Goal: Navigation & Orientation: Find specific page/section

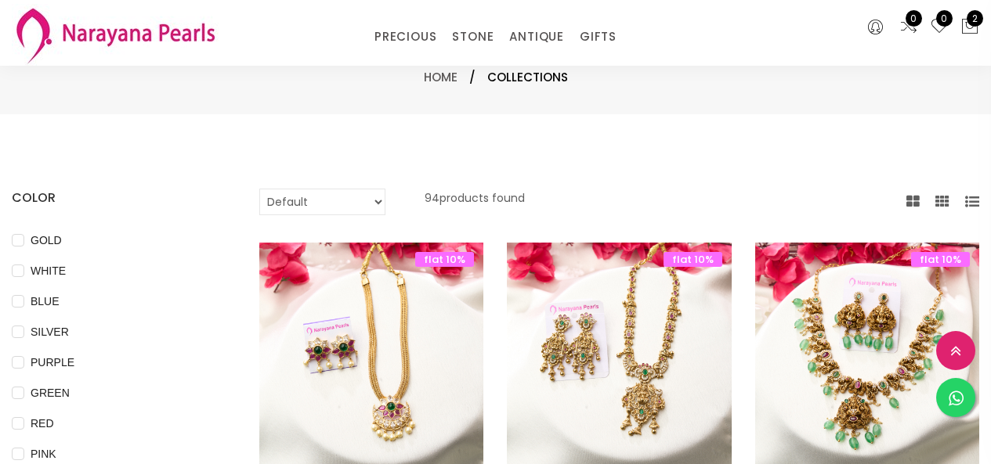
select select "INR"
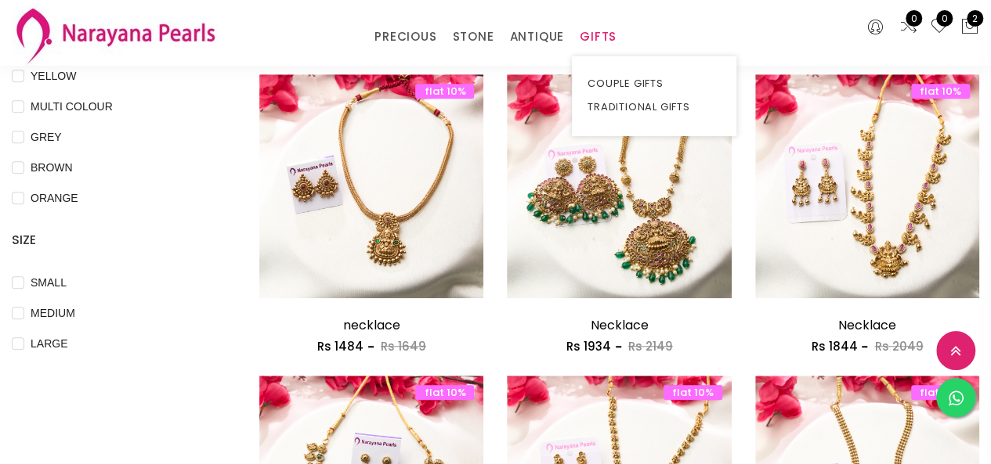
click at [608, 34] on link "GIFTS" at bounding box center [598, 36] width 37 height 23
click at [620, 105] on link "TRADITIONAL GIFTS" at bounding box center [653, 107] width 133 height 23
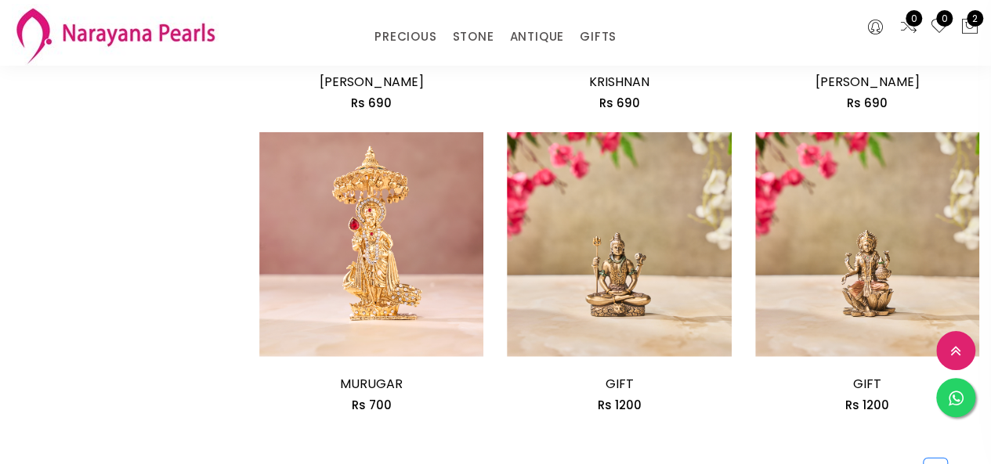
scroll to position [2036, 0]
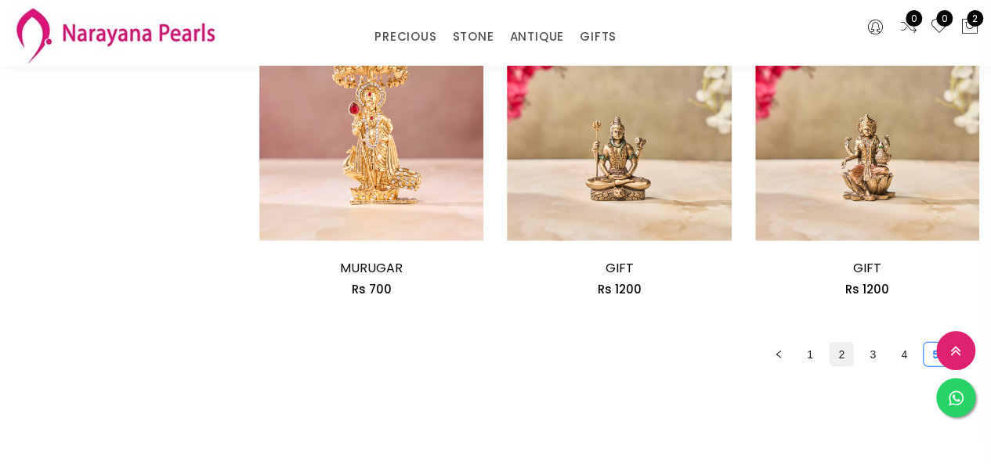
click at [843, 358] on link "2" at bounding box center [840, 354] width 23 height 23
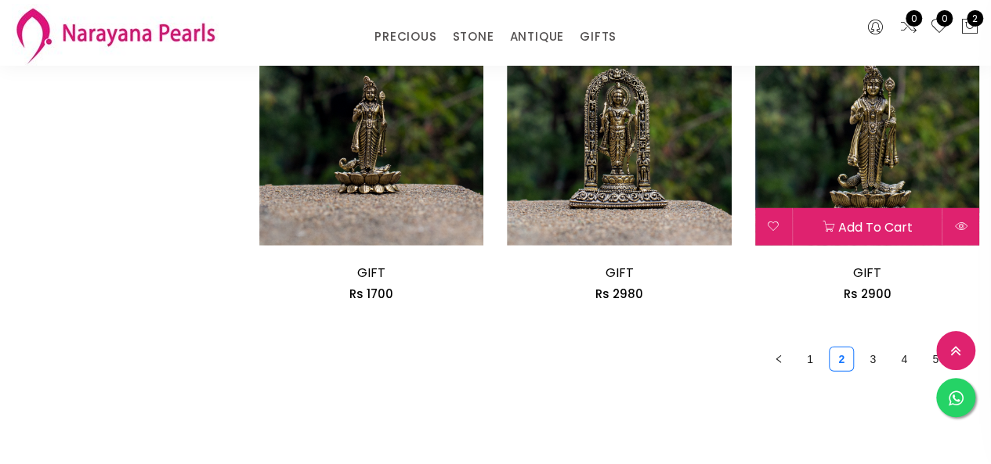
scroll to position [2036, 0]
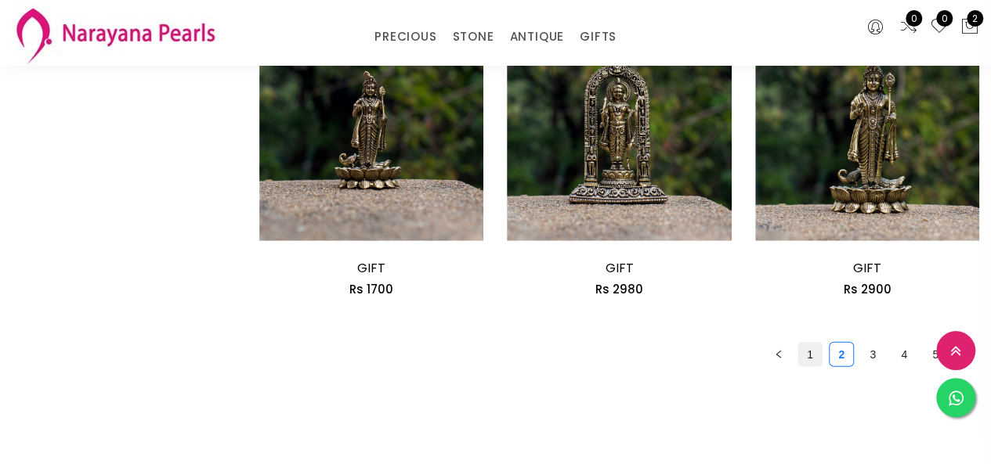
click at [817, 361] on link "1" at bounding box center [809, 354] width 23 height 23
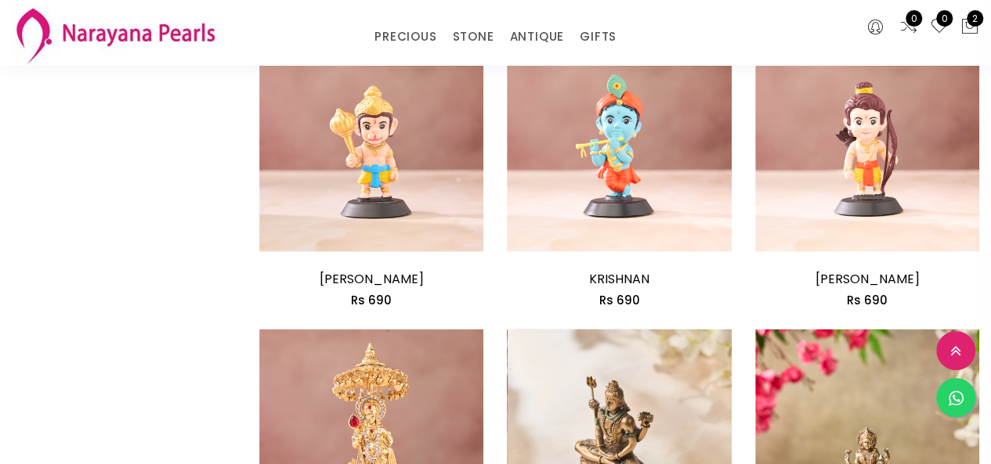
scroll to position [1958, 0]
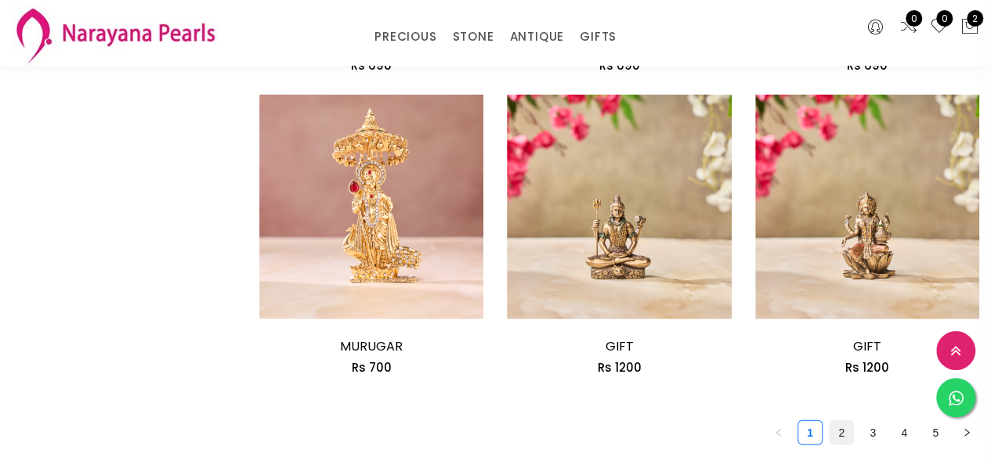
click at [843, 433] on link "2" at bounding box center [840, 432] width 23 height 23
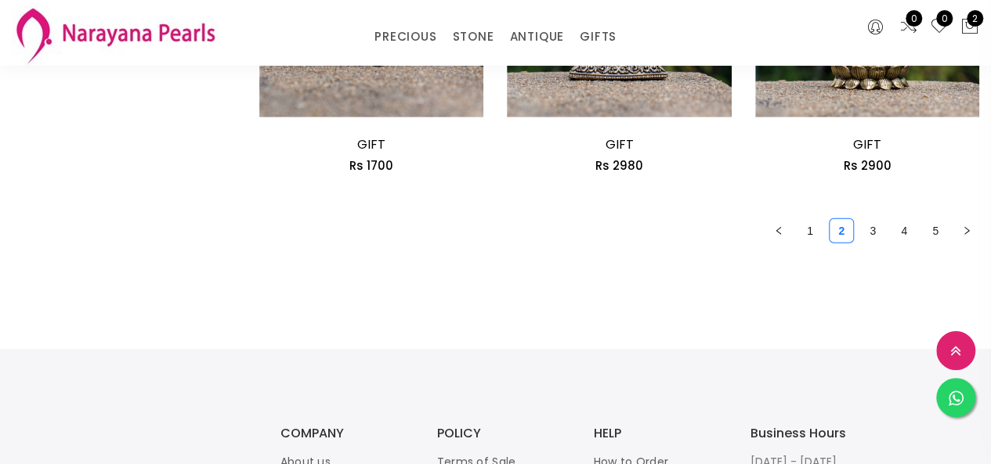
scroll to position [2193, 0]
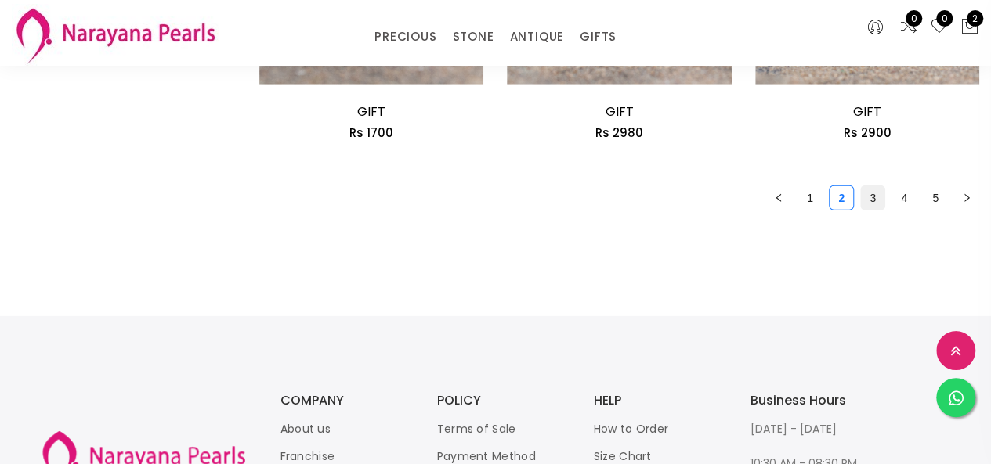
click at [874, 205] on link "3" at bounding box center [872, 197] width 23 height 23
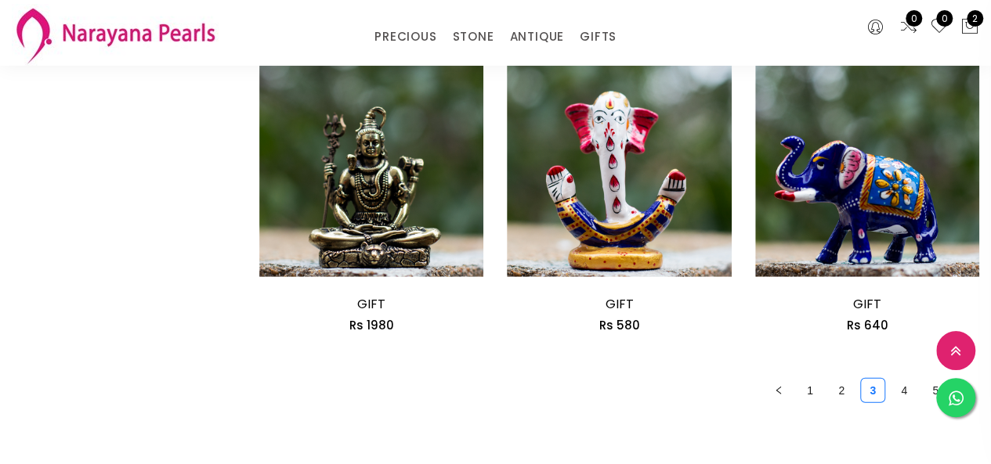
scroll to position [1992, 0]
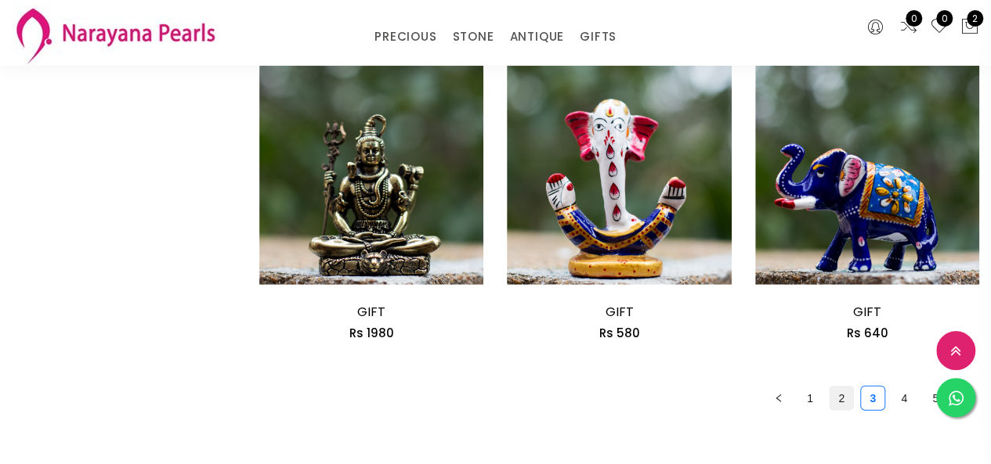
click at [837, 396] on link "2" at bounding box center [840, 398] width 23 height 23
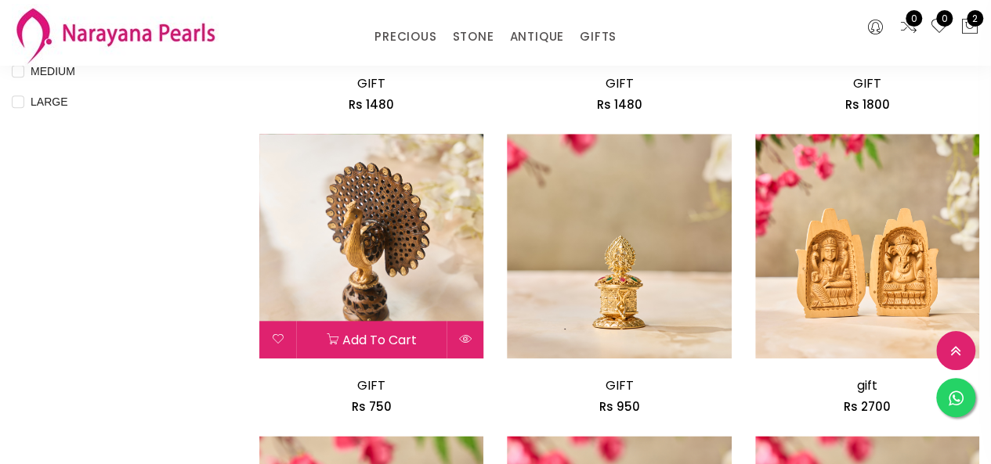
scroll to position [626, 0]
